Goal: Use online tool/utility: Utilize a website feature to perform a specific function

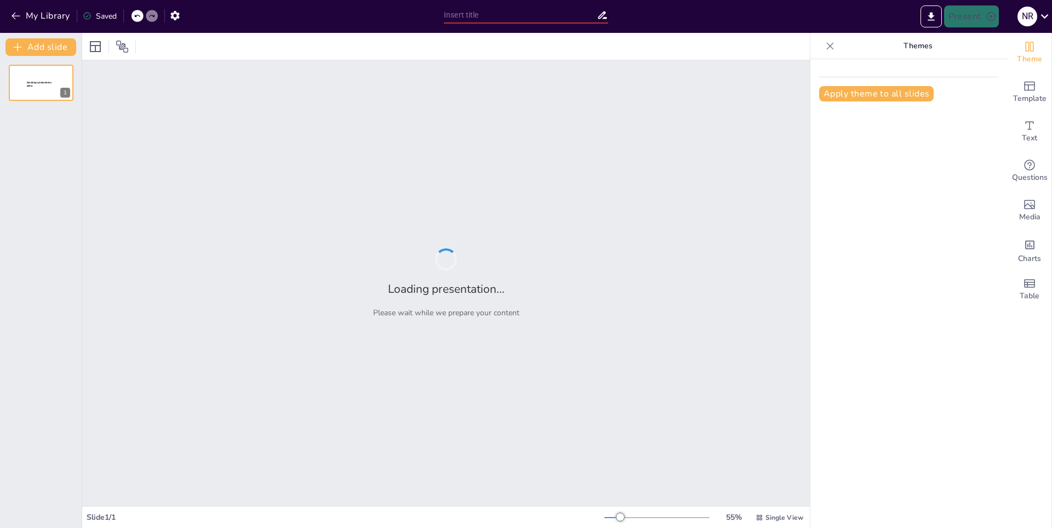
type input "Desafíos Internos en las FARC: La Historia de las Disidencias"
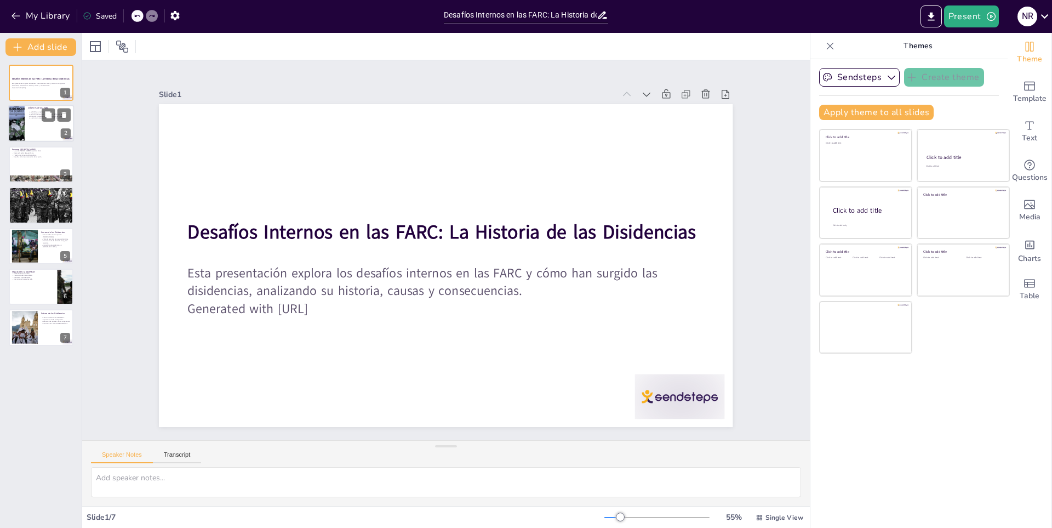
click at [28, 129] on div at bounding box center [41, 123] width 66 height 37
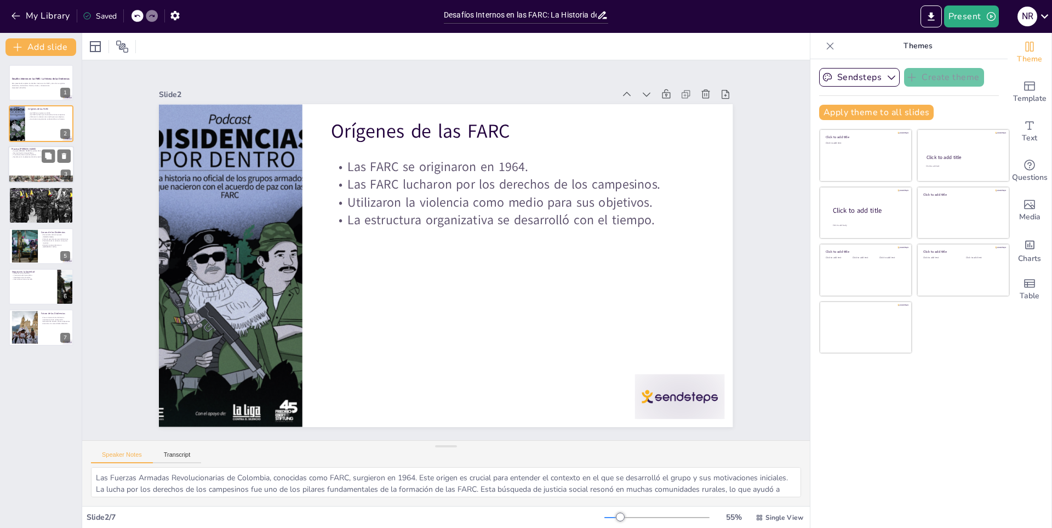
click at [46, 169] on div at bounding box center [41, 164] width 66 height 37
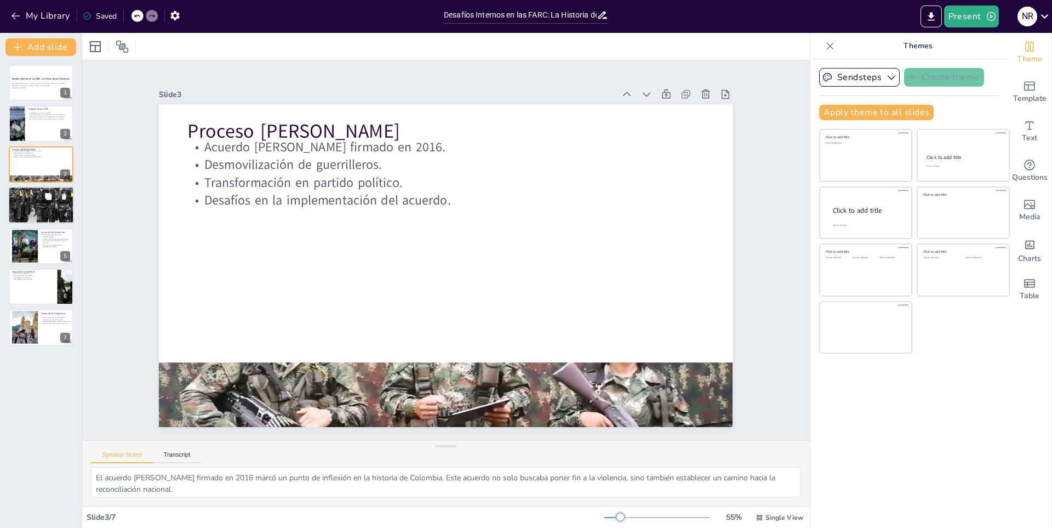
click at [49, 215] on div at bounding box center [41, 206] width 66 height 52
type textarea "El rechazo al proceso [PERSON_NAME] por parte de algunos miembros de las FARC h…"
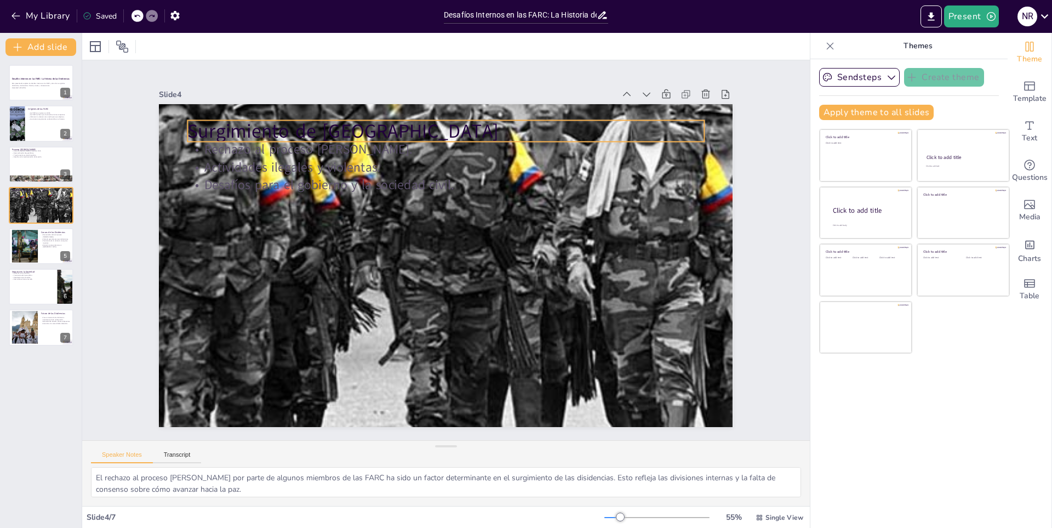
click at [500, 118] on p "Surgimiento de [GEOGRAPHIC_DATA]" at bounding box center [505, 147] width 461 height 282
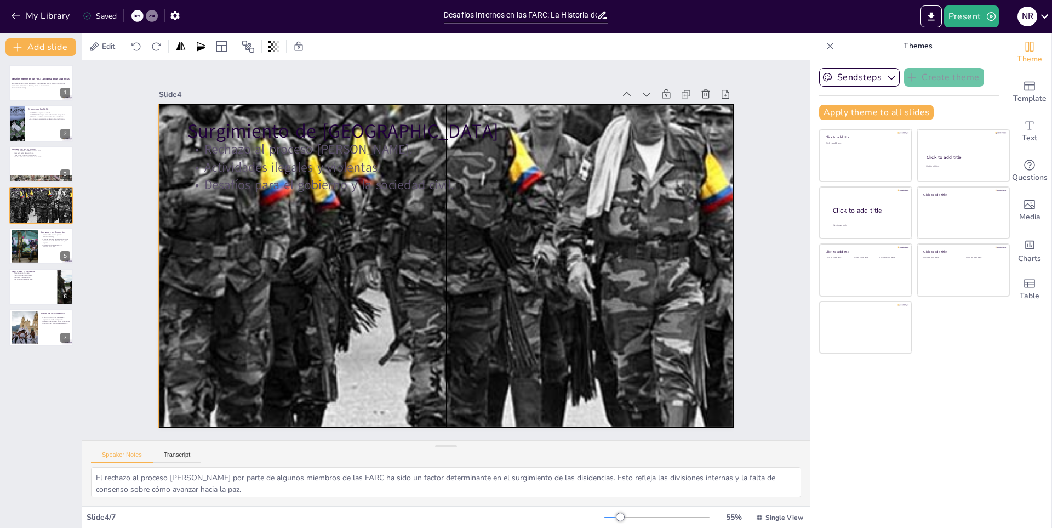
click at [579, 222] on div at bounding box center [443, 265] width 654 height 556
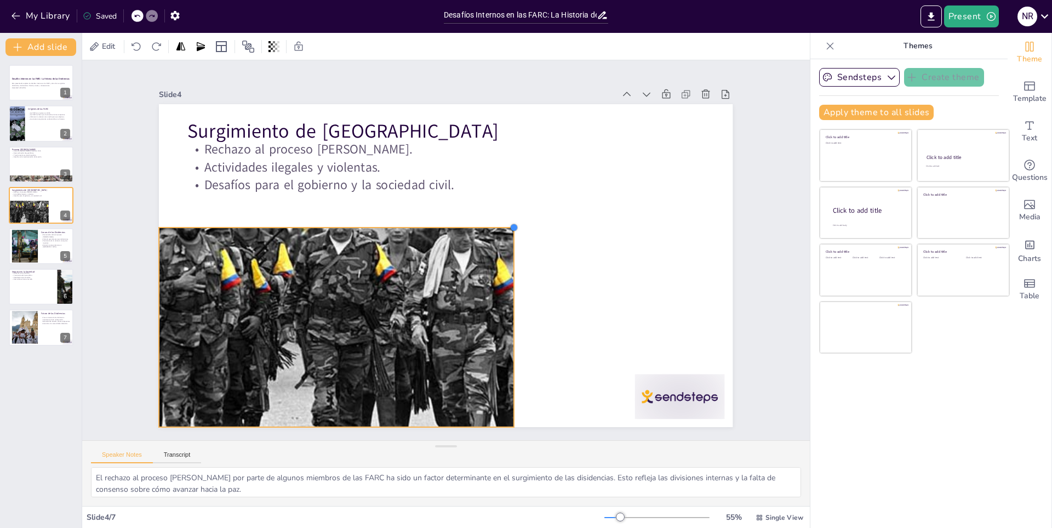
drag, startPoint x: 726, startPoint y: 99, endPoint x: 372, endPoint y: 220, distance: 374.1
click at [372, 220] on div "Surgimiento de las Disidencias Rechazo al proceso [PERSON_NAME]. Actividades il…" at bounding box center [440, 264] width 645 height 484
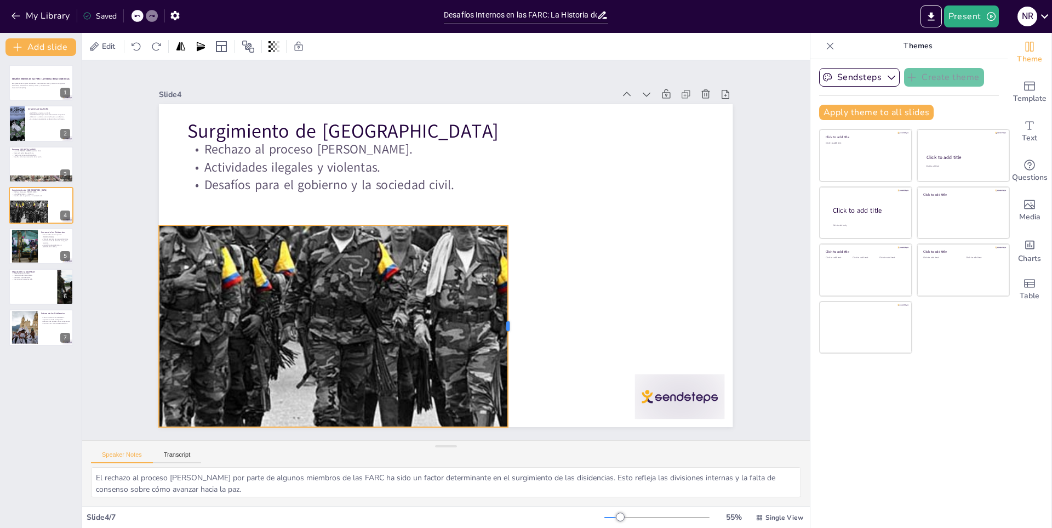
drag, startPoint x: 509, startPoint y: 321, endPoint x: 499, endPoint y: 327, distance: 11.6
click at [499, 327] on div at bounding box center [454, 350] width 125 height 168
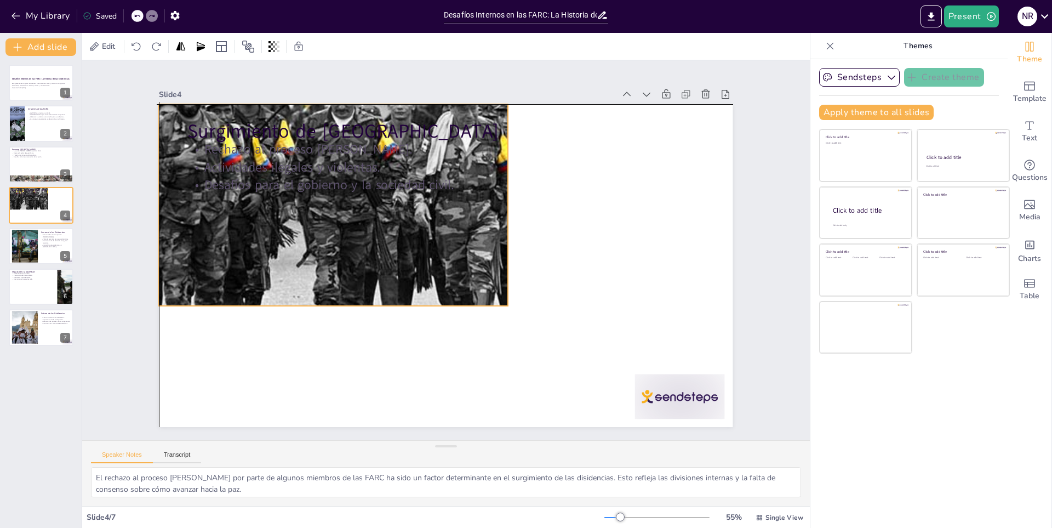
drag, startPoint x: 461, startPoint y: 290, endPoint x: 459, endPoint y: 167, distance: 123.3
click at [459, 167] on div "Surgimiento de las Disidencias Rechazo al proceso [PERSON_NAME]. Actividades il…" at bounding box center [491, 110] width 546 height 177
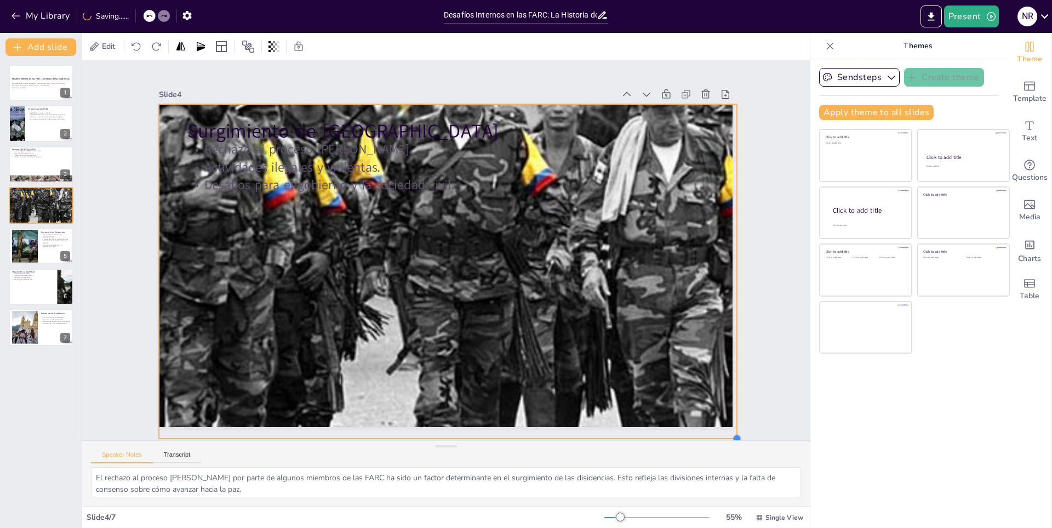
drag, startPoint x: 496, startPoint y: 300, endPoint x: 725, endPoint y: 346, distance: 233.6
click at [725, 346] on div "Slide 1 Desafíos Internos en las FARC: La Historia de las Disidencias Esta pres…" at bounding box center [446, 251] width 695 height 478
click at [707, 252] on div "Slide 1 Desafíos Internos en las FARC: La Historia de las Disidencias Esta pres…" at bounding box center [445, 250] width 523 height 791
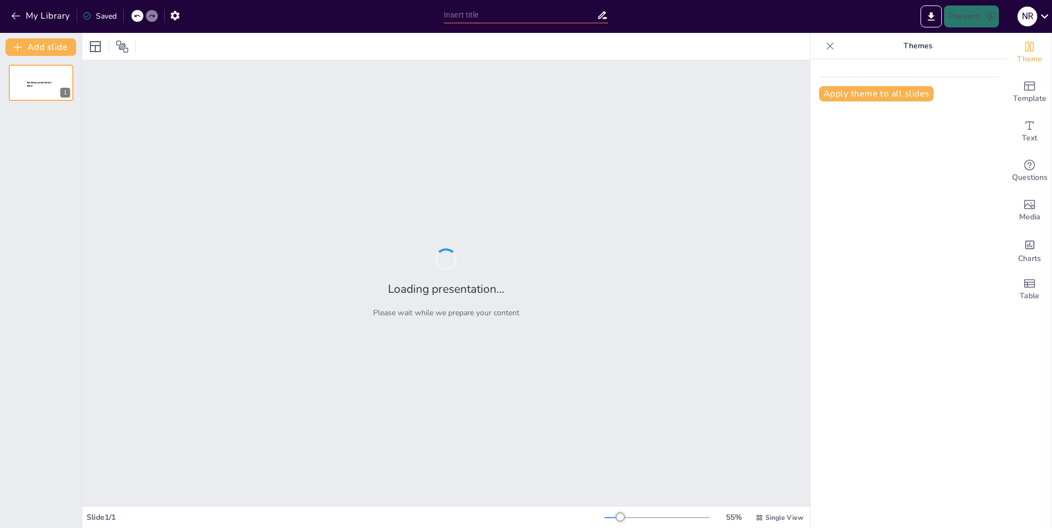
type input "Causas y Consecuencias de la [PERSON_NAME] Mundial"
